Goal: Task Accomplishment & Management: Use online tool/utility

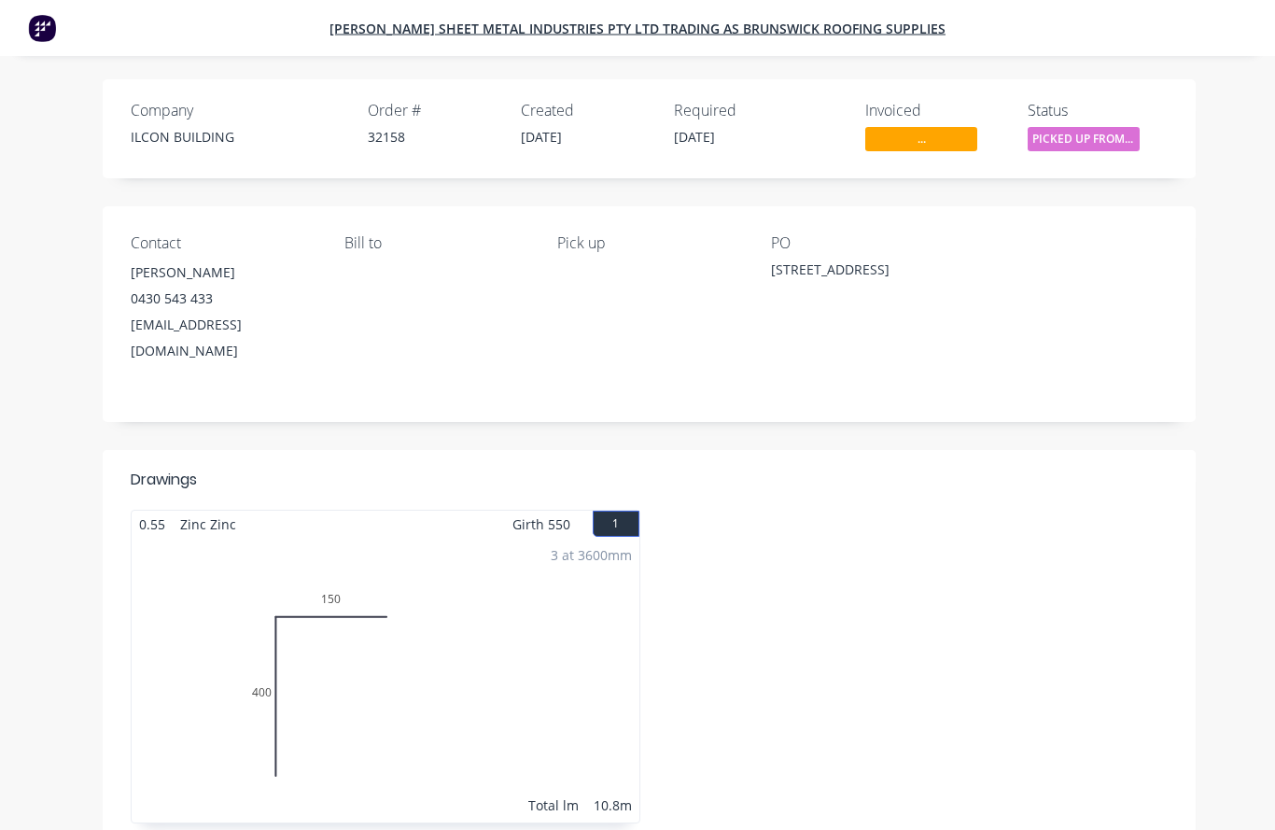
click at [930, 142] on span "..." at bounding box center [921, 138] width 112 height 23
click at [922, 142] on span "..." at bounding box center [921, 138] width 112 height 23
click at [884, 140] on span "..." at bounding box center [921, 138] width 112 height 23
click at [902, 140] on span "..." at bounding box center [921, 138] width 112 height 23
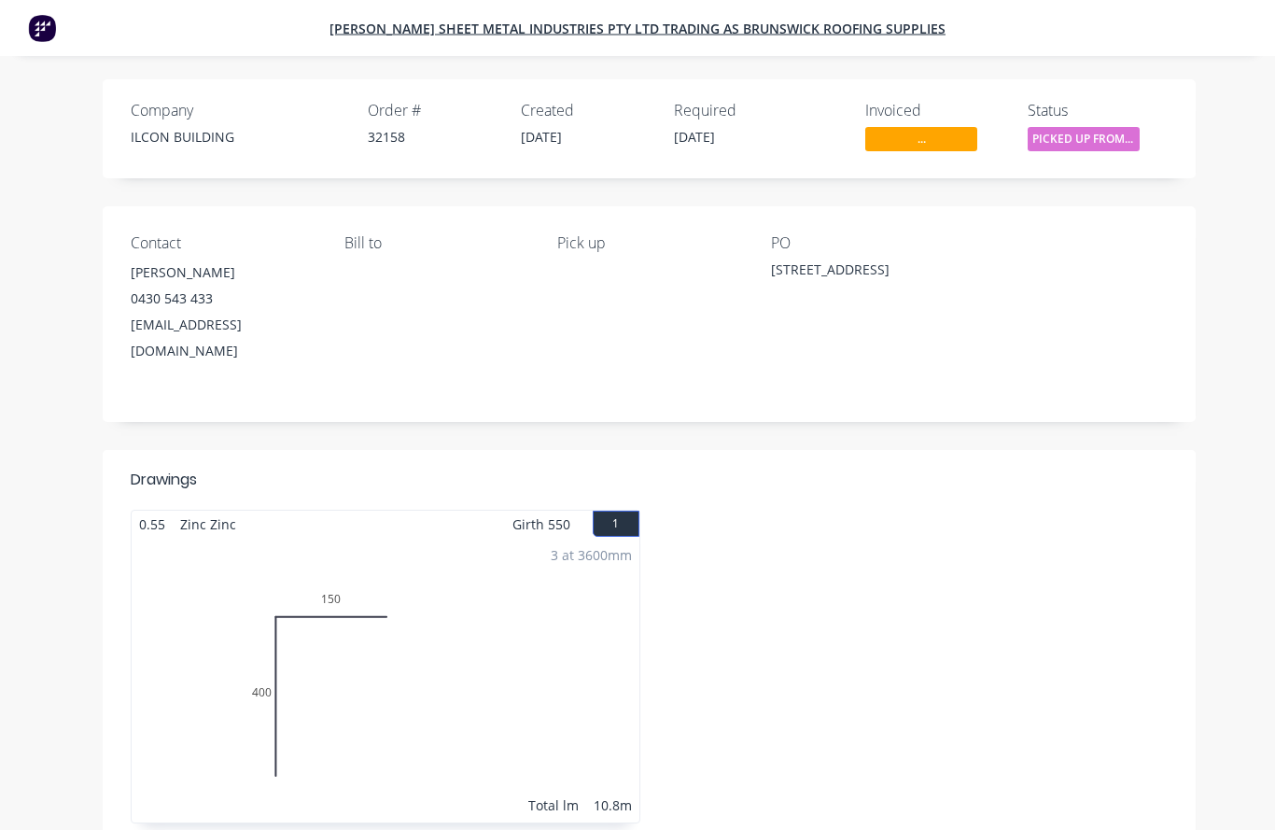
click at [902, 140] on span "..." at bounding box center [921, 138] width 112 height 23
click at [910, 140] on span "..." at bounding box center [921, 138] width 112 height 23
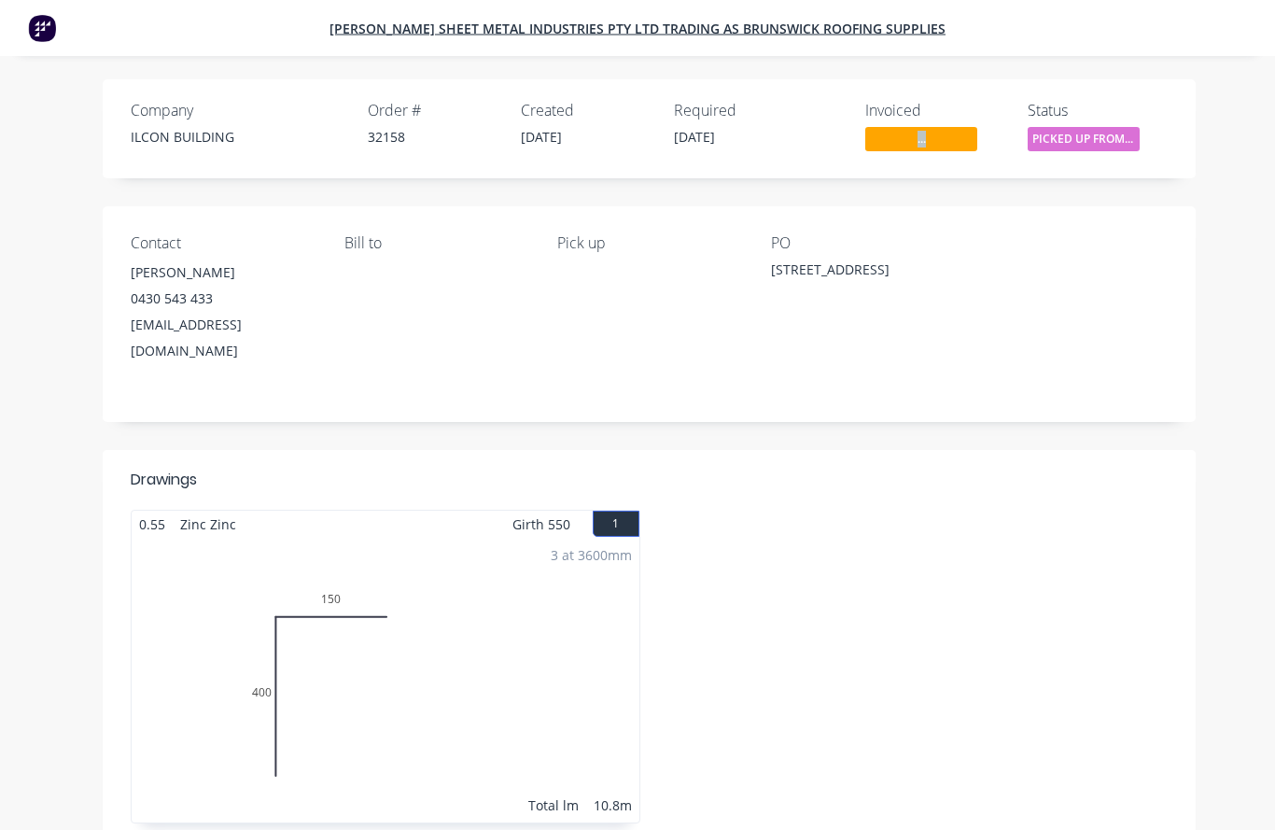
click at [910, 140] on span "..." at bounding box center [921, 138] width 112 height 23
